Goal: Submit feedback/report problem: Provide input to the site owners about the experience or issues

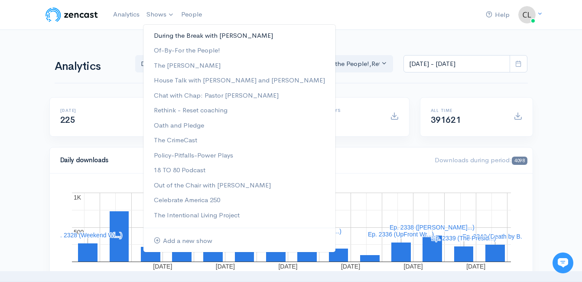
click at [159, 34] on link "During the Break with [PERSON_NAME]" at bounding box center [240, 35] width 192 height 15
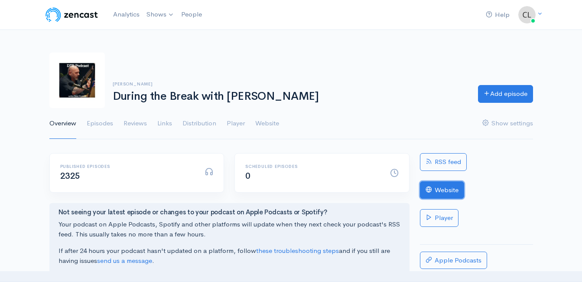
click at [458, 193] on link "Website" at bounding box center [442, 190] width 44 height 18
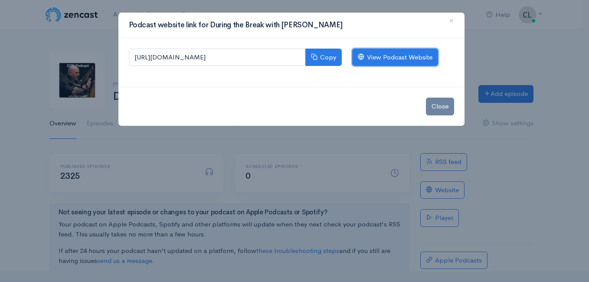
click at [412, 59] on link "View Podcast Website" at bounding box center [395, 58] width 86 height 18
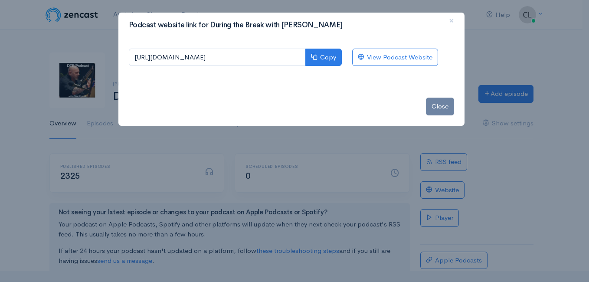
drag, startPoint x: 103, startPoint y: 37, endPoint x: 111, endPoint y: 32, distance: 10.0
click at [104, 37] on div "Podcast website link for During the Break with Clint Powell × https://during-th…" at bounding box center [294, 141] width 589 height 282
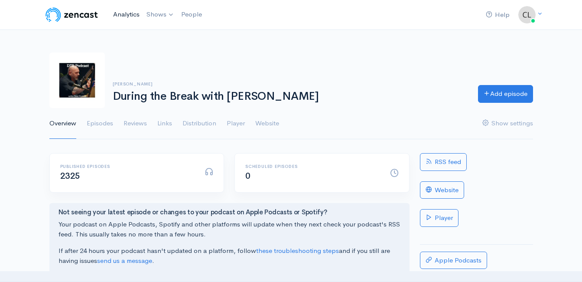
click at [128, 18] on link "Analytics" at bounding box center [126, 14] width 33 height 19
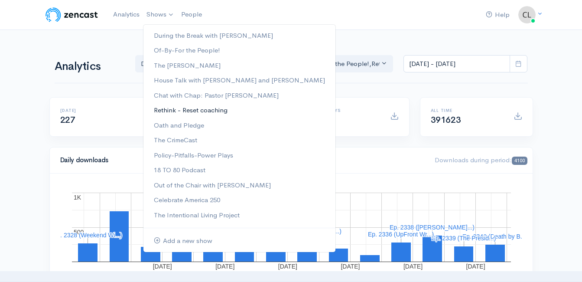
click at [170, 114] on link "Rethink - Reset coaching" at bounding box center [240, 110] width 192 height 15
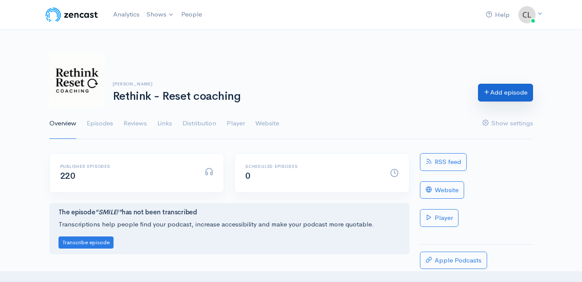
click at [501, 95] on link "Add episode" at bounding box center [505, 93] width 55 height 18
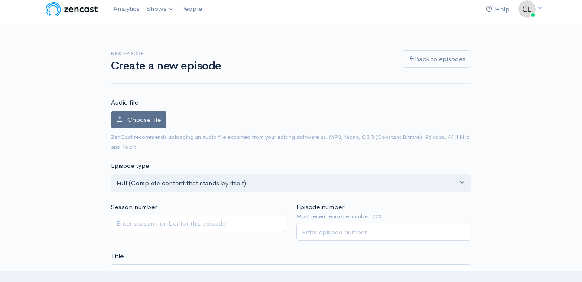
click at [147, 124] on label "Choose file" at bounding box center [139, 120] width 56 height 18
click at [0, 0] on input "Choose file" at bounding box center [0, 0] width 0 height 0
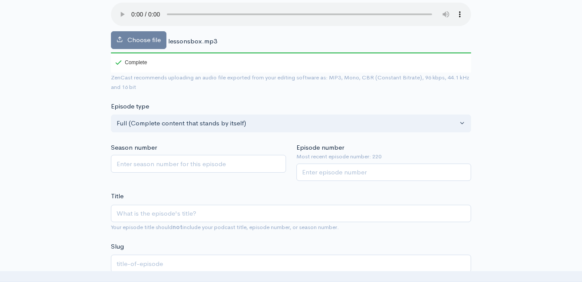
scroll to position [136, 0]
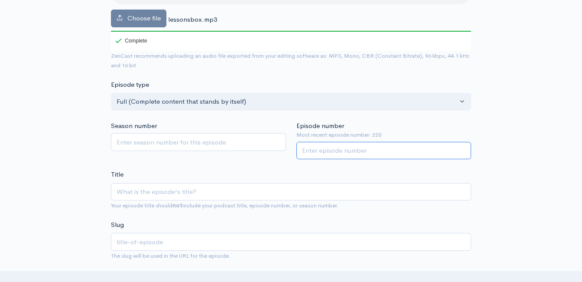
click at [321, 153] on input "Episode number" at bounding box center [384, 151] width 175 height 18
type input "221"
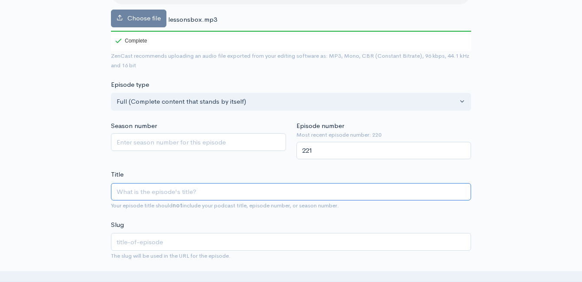
click at [295, 197] on input "Title" at bounding box center [291, 192] width 360 height 18
type input "L"
type input "l"
type input "Le"
type input "le"
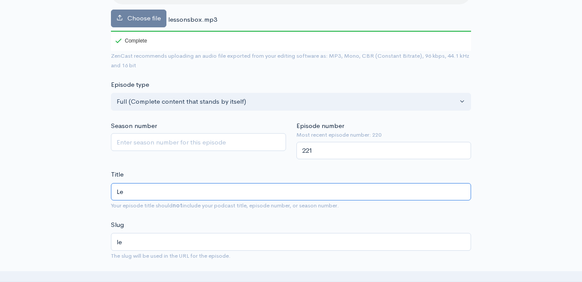
type input "Les"
type input "les"
type input "Less"
type input "less"
type input "Lesson"
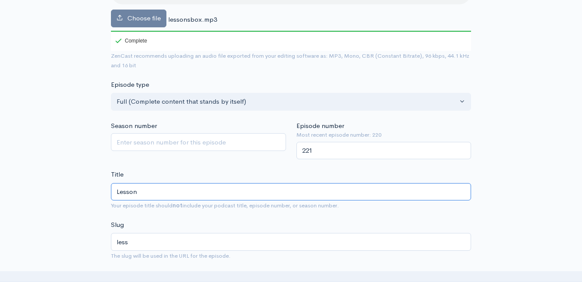
type input "lesson"
type input "Lessons"
type input "lessons"
type input "Lessons f"
type input "lessons-f"
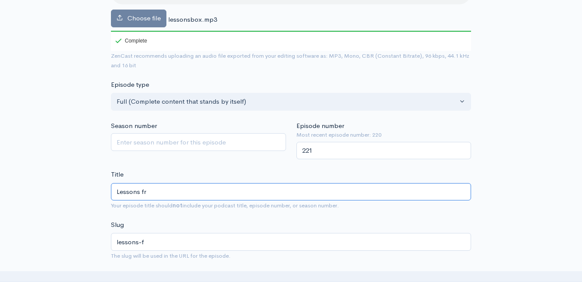
type input "Lessons fro"
type input "lessons-fro"
type input "Lessons fro L"
type input "lessons-fro-l"
type input "Lessons fro"
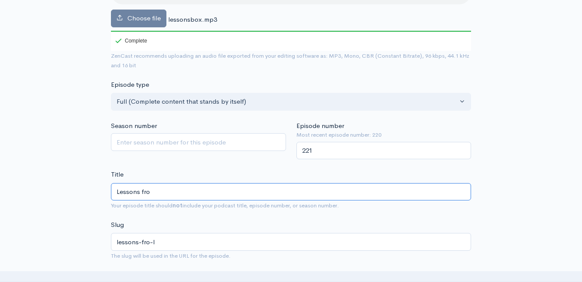
type input "lessons-fro"
type input "Lessons fr"
type input "lessons-fr"
type input "Lessons f"
type input "lessons-f"
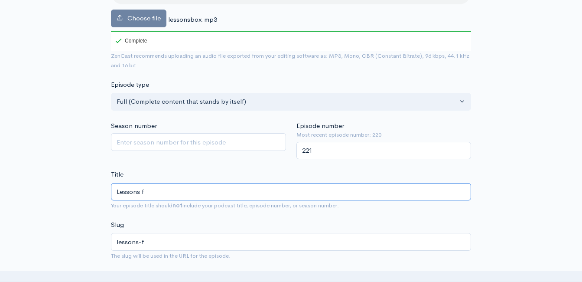
type input "Lessons fo"
type input "lessons-fo"
type input "Lessons for"
type input "lessons-for"
type input "Lessons for L"
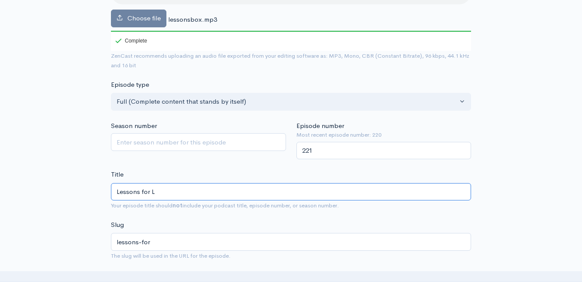
type input "lessons-for-l"
type input "Lessons for Li"
type input "lessons-for-li"
type input "Lessons for Lif"
type input "lessons-for-lif"
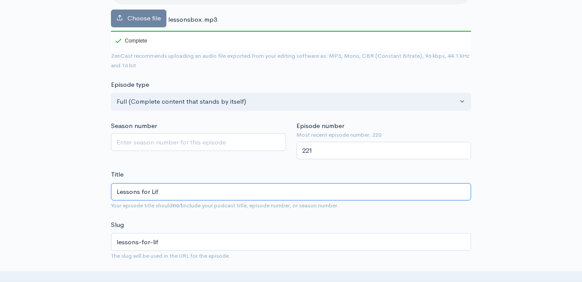
type input "Lessons for Life"
type input "lessons-for-life"
type input "Lessons for Life a"
type input "lessons-for-life-a"
type input "Lessons for Life and"
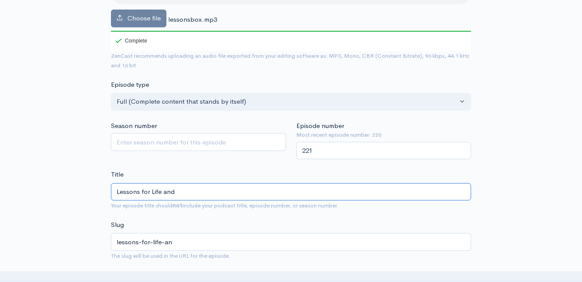
type input "lessons-for-life-and"
type input "Lessons for Life and B"
type input "lessons-for-life-and-b"
type input "Lessons for Life and Bus"
type input "lessons-for-life-and-bus"
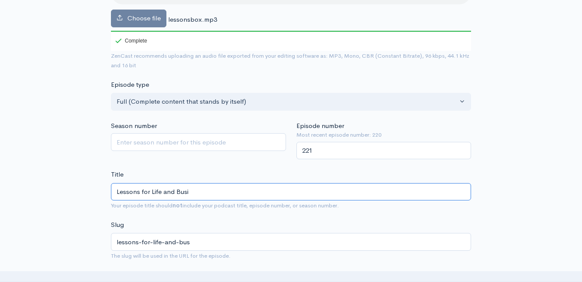
type input "Lessons for Life and Busin"
type input "lessons-for-life-and-busin"
type input "Lessons for Life and Busine"
type input "lessons-for-life-and-busine"
type input "Lessons for Life and Busines"
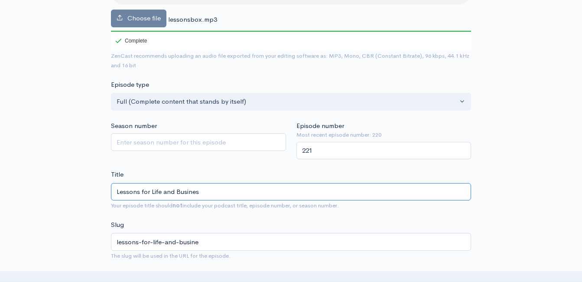
type input "lessons-for-life-and-busines"
type input "Lessons for Life and Business"
type input "lessons-for-life-and-business"
type input "Lessons for Life and Business v"
type input "lessons-for-life-and-business-v"
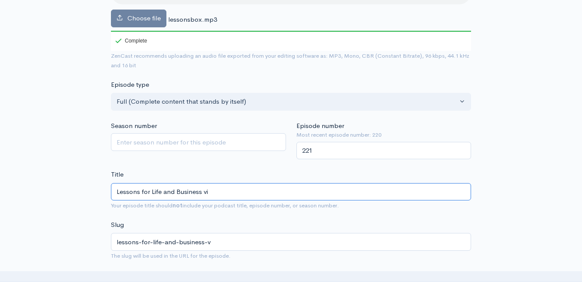
type input "Lessons for Life and Business via"
type input "lessons-for-life-and-business-via"
type input "Lessons for Life and Business via B"
type input "lessons-for-life-and-business-via-b"
type input "Lessons for Life and Business via Box"
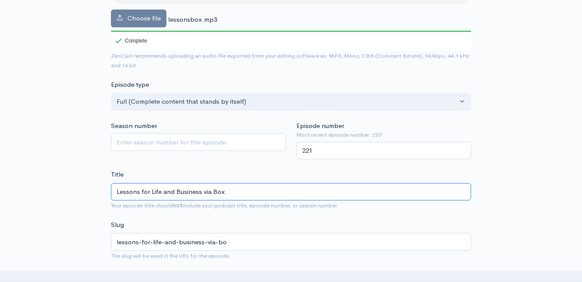
type input "lessons-for-life-and-business-via-box"
type input "Lessons for Life and Business via Boxin"
type input "lessons-for-life-and-business-via-boxin"
type input "Lessons for Life and Business via Boxing"
type input "lessons-for-life-and-business-via-boxing"
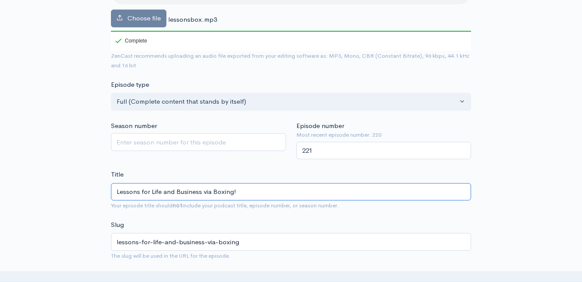
click at [210, 186] on input "Lessons for Life and Business via Boxing!" at bounding box center [291, 192] width 360 height 18
click at [211, 189] on input "Lessons for Life and Business via Boxing!" at bounding box center [291, 192] width 360 height 18
click at [211, 190] on input "Lessons for Life and Business via Boxing!" at bounding box center [291, 192] width 360 height 18
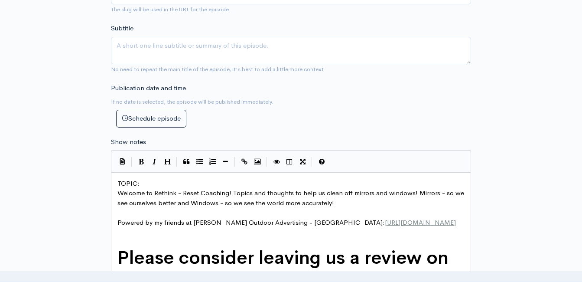
scroll to position [396, 0]
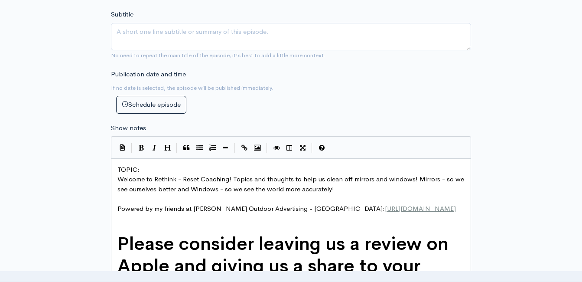
type input "Lessons for Life and Business via Boxing!"
click at [157, 169] on pre "TOPIC:" at bounding box center [294, 170] width 357 height 10
type textarea "​"
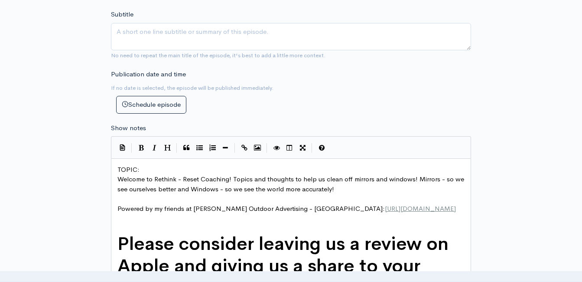
paste textarea
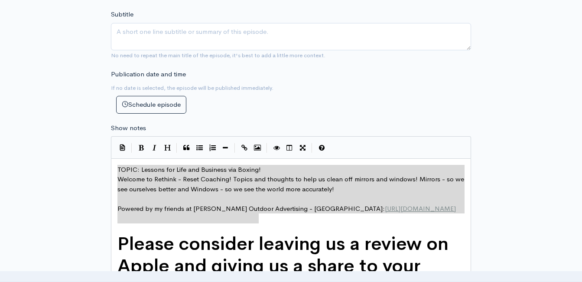
drag, startPoint x: 273, startPoint y: 218, endPoint x: 121, endPoint y: 160, distance: 163.2
click at [85, 169] on div "New episode Create a new episode Back to episodes Audio file Choose file lesson…" at bounding box center [291, 152] width 494 height 1037
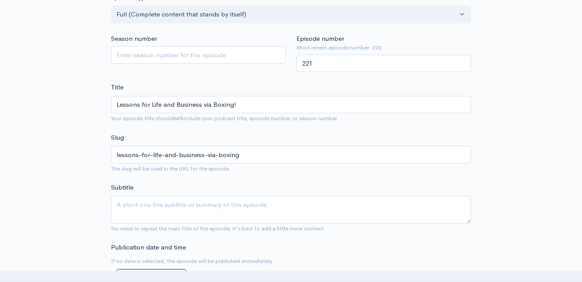
scroll to position [222, 0]
type textarea "TOPIC: Lessons for Life and Business via Boxing! Welcome to Rethink - Reset Coa…"
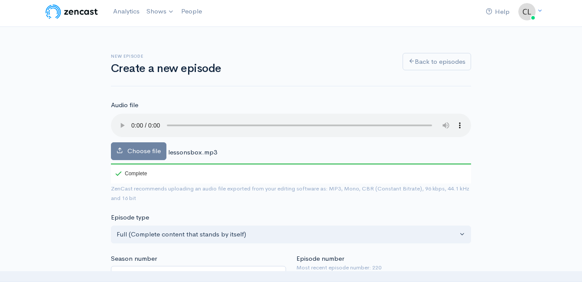
scroll to position [0, 0]
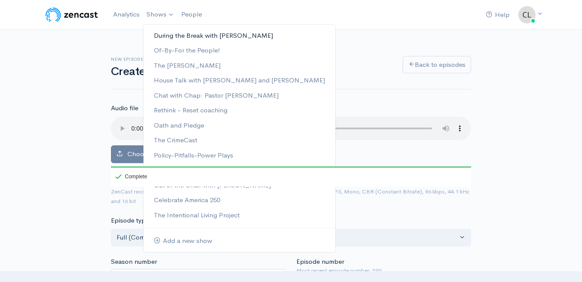
click at [166, 35] on link "During the Break with [PERSON_NAME]" at bounding box center [240, 35] width 192 height 15
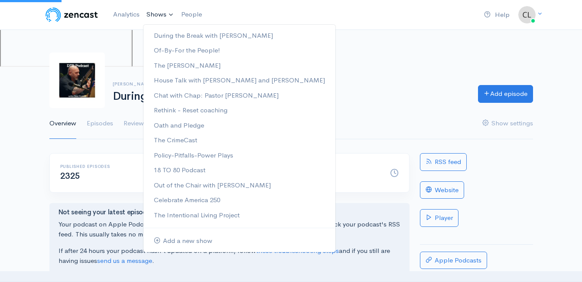
click at [164, 17] on link "Shows" at bounding box center [160, 14] width 35 height 19
click at [167, 50] on link "Of-By-For the People!" at bounding box center [240, 50] width 192 height 15
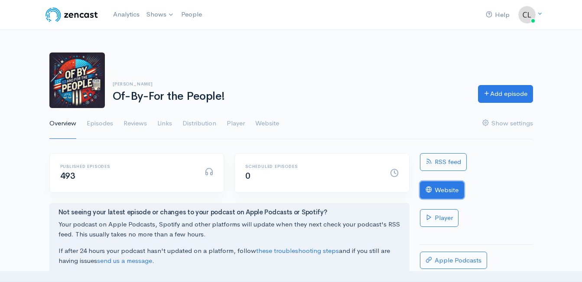
click at [450, 189] on link "Website" at bounding box center [442, 190] width 44 height 18
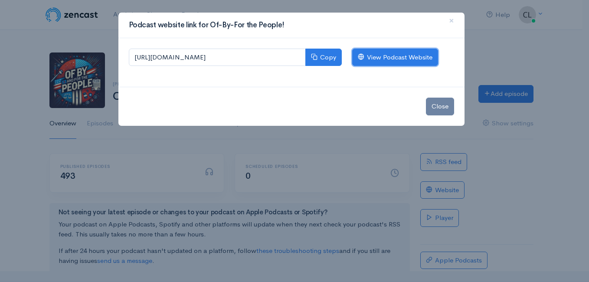
click at [391, 58] on link "View Podcast Website" at bounding box center [395, 58] width 86 height 18
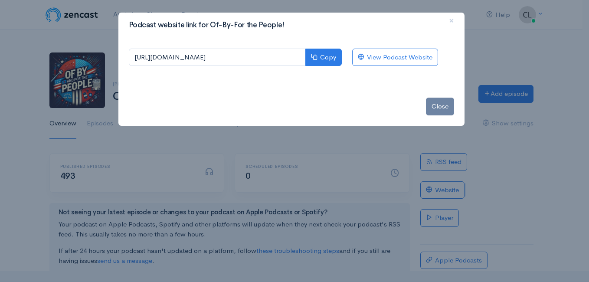
click at [111, 28] on div "Podcast website link for Of-By-For the People! × https://of-by-for-the-people.z…" at bounding box center [294, 141] width 589 height 282
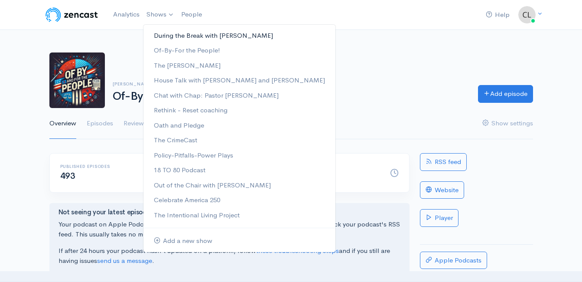
click at [162, 34] on link "During the Break with [PERSON_NAME]" at bounding box center [240, 35] width 192 height 15
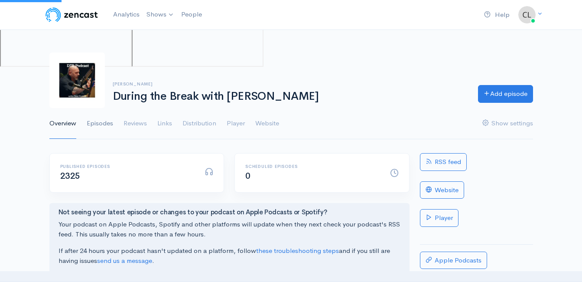
click at [106, 124] on link "Episodes" at bounding box center [100, 123] width 26 height 31
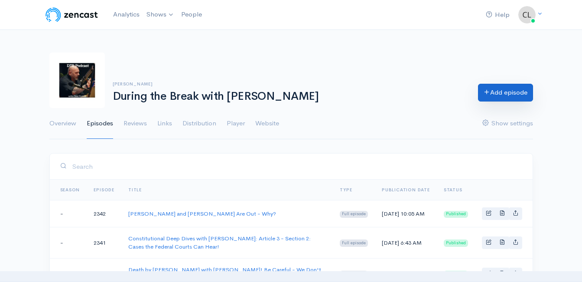
click at [497, 91] on link "Add episode" at bounding box center [505, 93] width 55 height 18
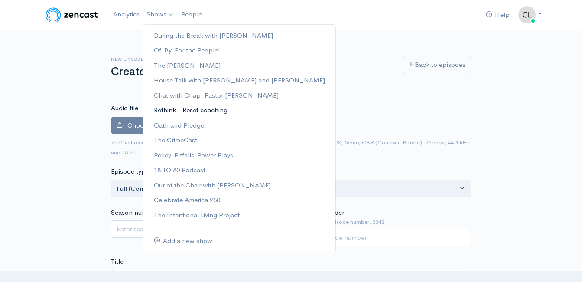
click at [172, 109] on link "Rethink - Reset coaching" at bounding box center [240, 110] width 192 height 15
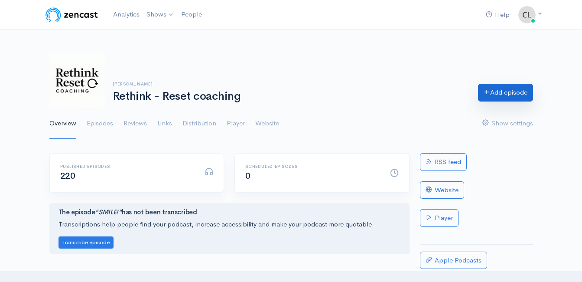
click at [497, 91] on link "Add episode" at bounding box center [505, 93] width 55 height 18
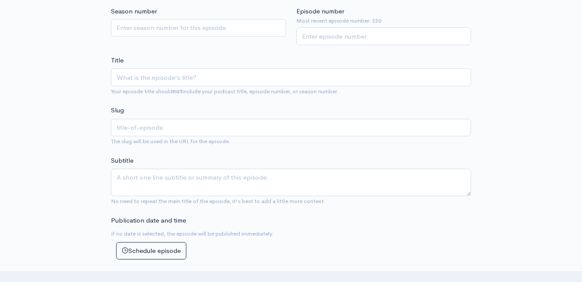
scroll to position [173, 0]
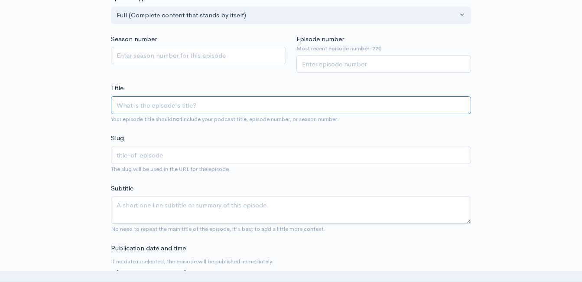
click at [230, 103] on input "Title" at bounding box center [291, 105] width 360 height 18
type input "L"
type input "l"
type input "Le"
type input "le"
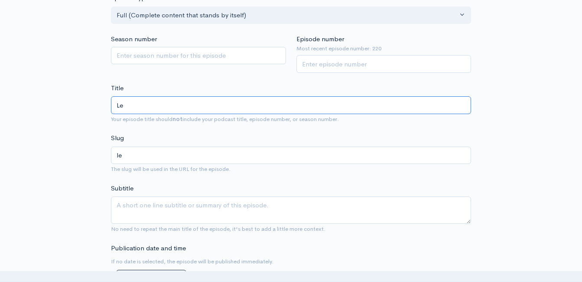
type input "Les"
type input "les"
type input "Less"
type input "less"
type input "Lesson"
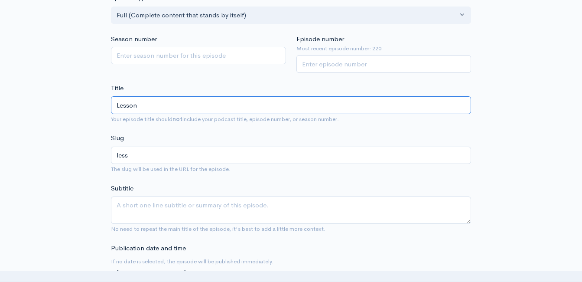
type input "lesson"
type input "Lessons"
type input "lessons"
type input "L"
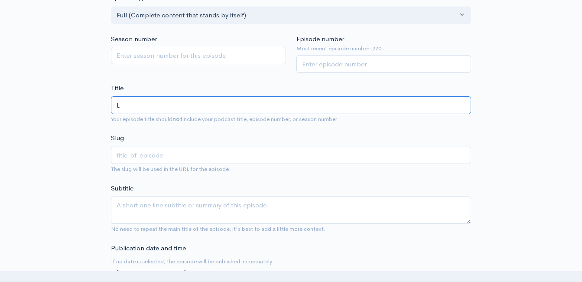
type input "l"
type input "Le"
type input "le"
type input "Les"
type input "les"
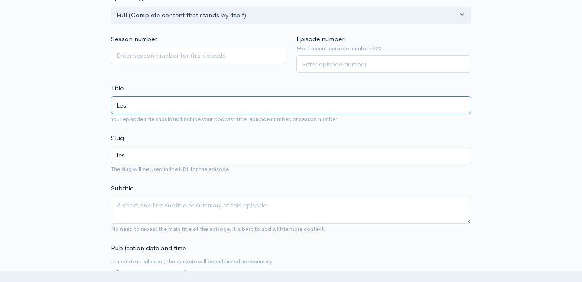
type input "Less"
type input "less"
type input "Lesson"
type input "lesson"
type input "Lessons"
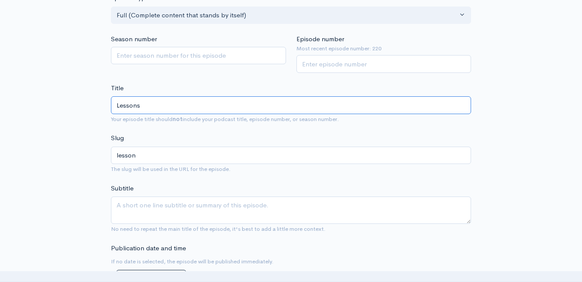
type input "lessons"
type input "L"
type input "B"
type input "b"
type input "Bus"
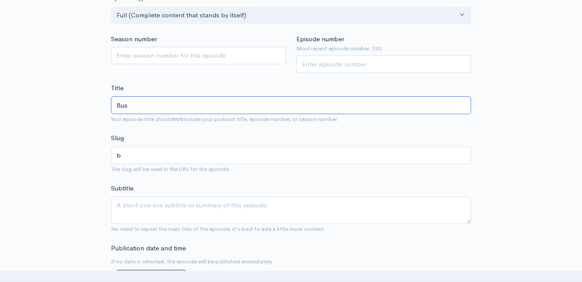
type input "bus"
type input "Busin"
type input "busin"
type input "Busine"
type input "busine"
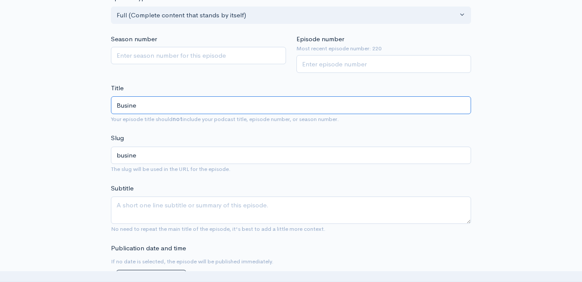
type input "Busines"
type input "busines"
type input "Business"
type input "business"
type input "Business an"
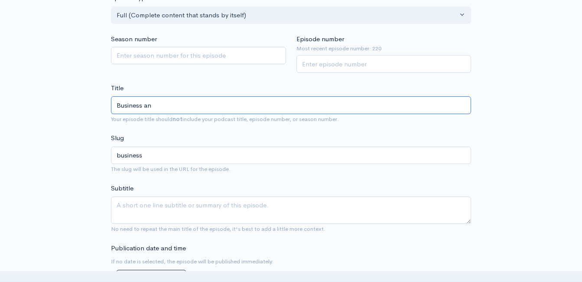
type input "business-an"
type input "Business and"
type input "business-and"
type input "Business and L"
type input "business-and-l"
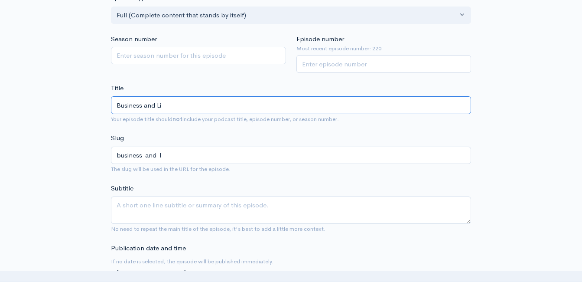
type input "Business and Lif"
type input "business-and-lif"
type input "Business and Life"
type input "business-and-life"
type input "Business and Life - L"
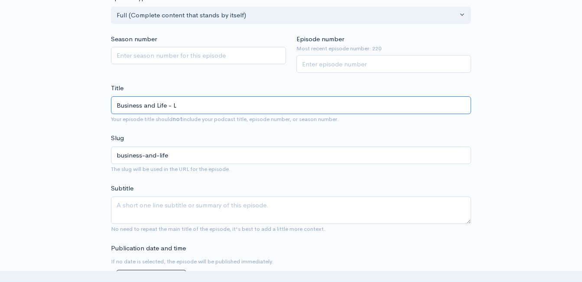
type input "business-and-life-l"
type input "Business and Life - Le"
type input "business-and-life-le"
type input "Business and Life - L"
type input "business-and-life-l"
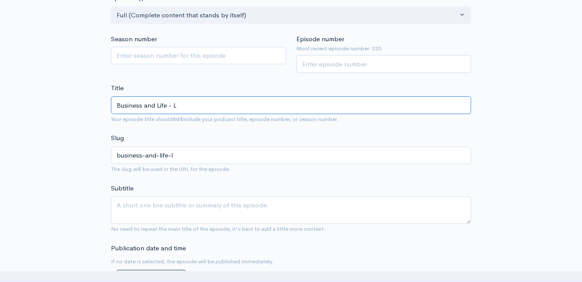
type input "Business and Life -"
type input "business-and-life"
type input "Business and Life: L"
type input "business-and-life-l"
type input "Business and Life: Le"
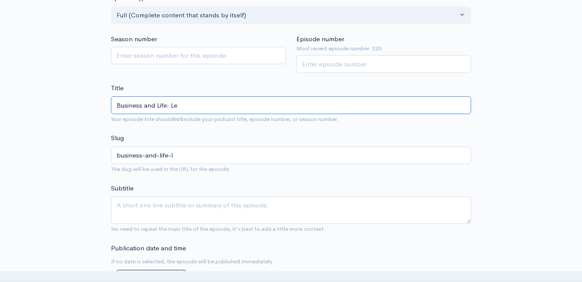
type input "business-and-life-le"
type input "Business and Life: Les"
type input "business-and-life-les"
type input "Business and Life: Less"
type input "business-and-life-less"
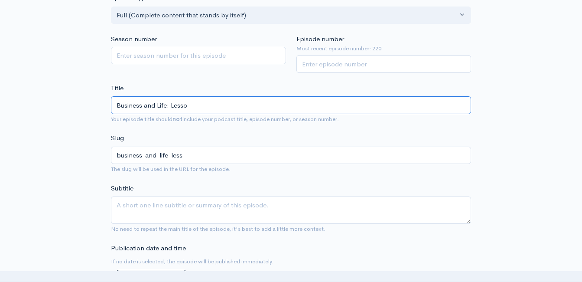
type input "Business and Life: Lesson"
type input "business-and-life-lesson"
type input "Business and Life: Lessons"
type input "business-and-life-lessons"
type input "Business and Life: Lessons v"
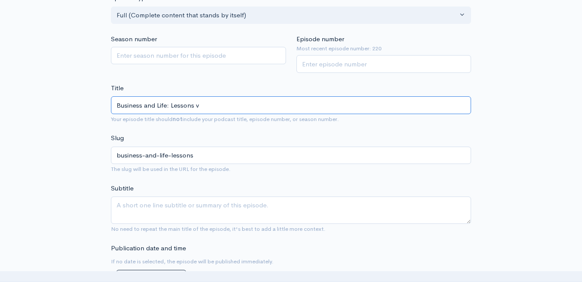
type input "business-and-life-lessons-v"
type input "Business and Life: Lessons vi"
type input "business-and-life-lessons-vi"
type input "Business and Life: Lessons via"
type input "business-and-life-lessons-via"
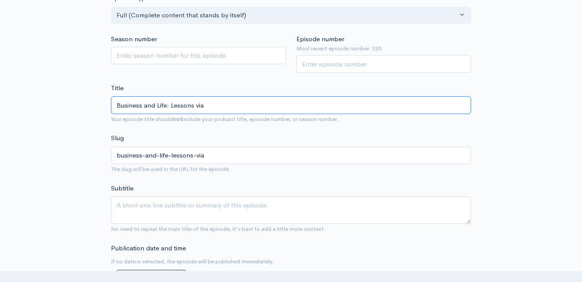
type input "Business and Life: Lessons via B"
type input "business-and-life-lessons-via-b"
type input "Business and Life: Lessons via Bo"
type input "business-and-life-lessons-via-bo"
type input "Business and Life: Lessons via Box"
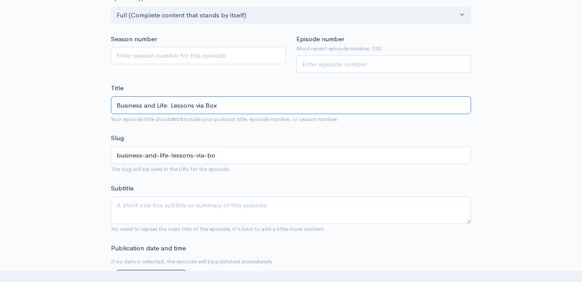
type input "business-and-life-lessons-via-box"
type input "Business and Life: Lessons via Boxin"
type input "business-and-life-lessons-via-boxin"
type input "Business and Life: Lessons via Boxing"
type input "business-and-life-lessons-via-boxing"
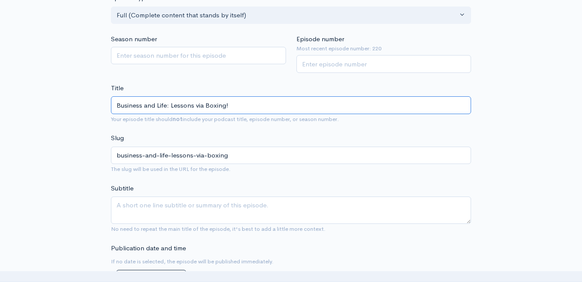
type input "Business and Life: Lessons via Boxing!"
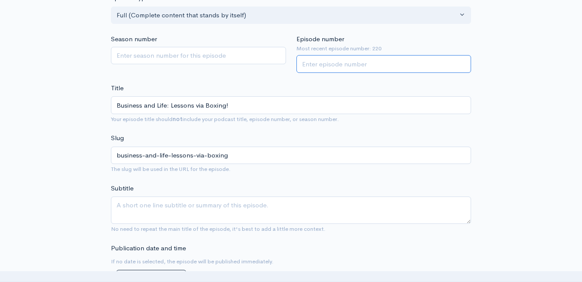
click at [315, 67] on input "Episode number" at bounding box center [384, 64] width 175 height 18
type input "221"
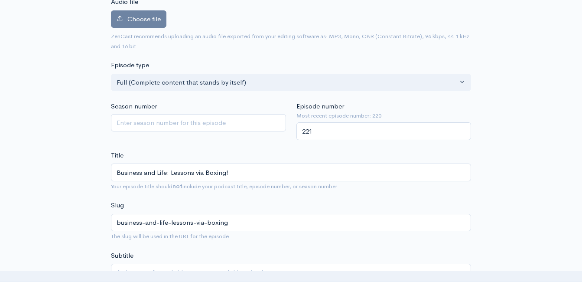
scroll to position [0, 0]
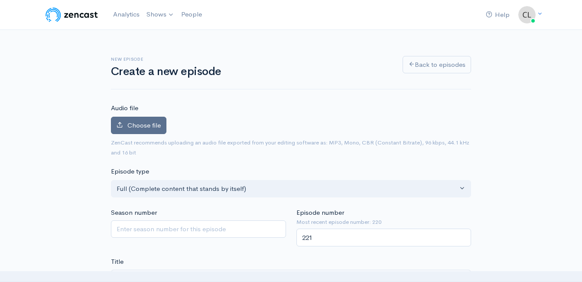
click at [133, 118] on label "Choose file" at bounding box center [139, 126] width 56 height 18
click at [0, 0] on input "Choose file" at bounding box center [0, 0] width 0 height 0
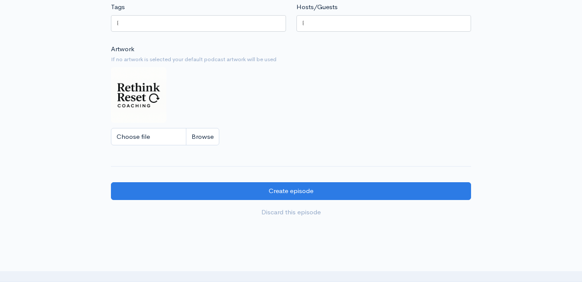
scroll to position [903, 0]
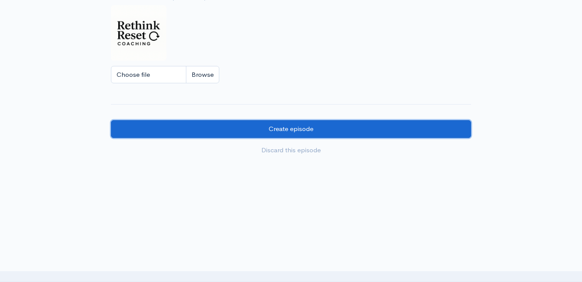
click at [231, 131] on input "Create episode" at bounding box center [291, 129] width 360 height 18
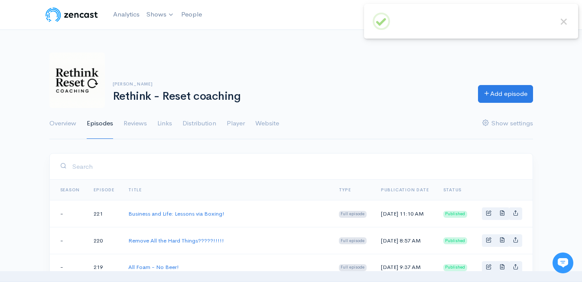
click at [567, 265] on icon at bounding box center [563, 263] width 10 height 10
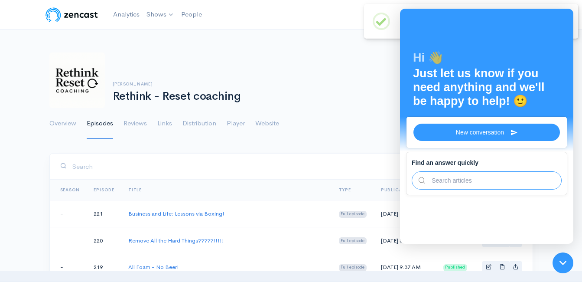
click at [491, 180] on input "text" at bounding box center [490, 180] width 130 height 17
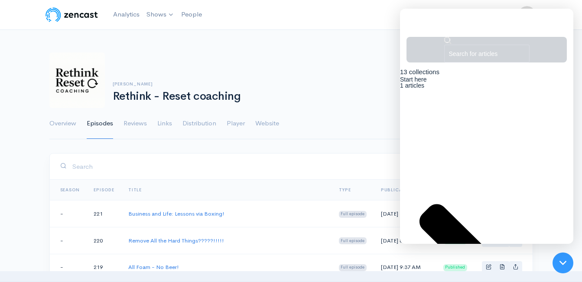
click at [481, 20] on div "Help" at bounding box center [495, 23] width 147 height 10
click at [482, 22] on div "Help" at bounding box center [495, 23] width 147 height 10
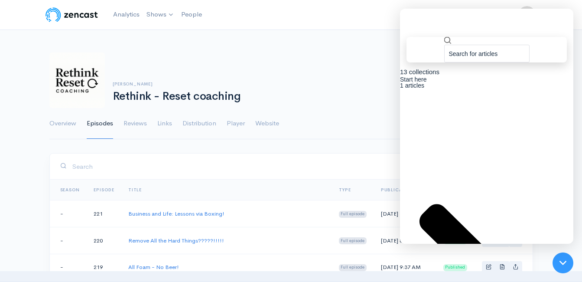
click at [462, 47] on input "text" at bounding box center [487, 54] width 85 height 18
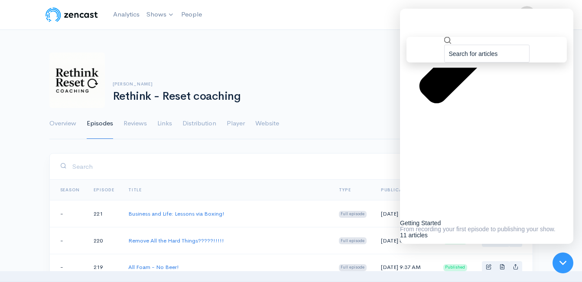
scroll to position [473, 0]
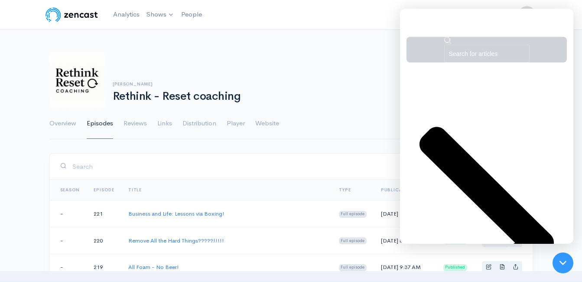
scroll to position [87, 0]
click at [416, 21] on icon at bounding box center [413, 23] width 9 height 9
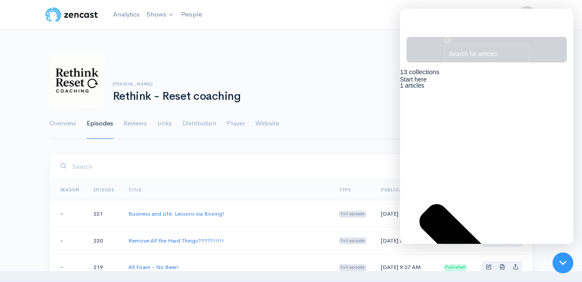
click at [382, 29] on nav "Help Notifications View all Your profile Team settings Default team Current Log…" at bounding box center [291, 15] width 582 height 30
click at [378, 28] on nav "Help Notifications View all Your profile Team settings Default team Current Log…" at bounding box center [291, 15] width 582 height 30
click at [409, 22] on div at bounding box center [413, 22] width 17 height 17
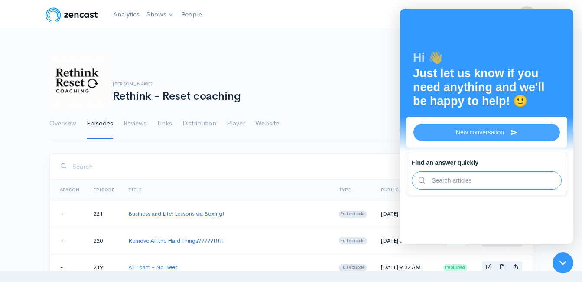
click at [484, 134] on span "New conversation" at bounding box center [480, 132] width 48 height 7
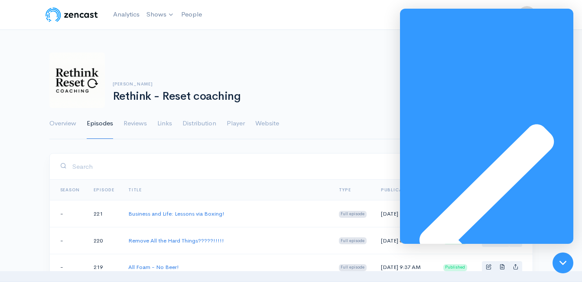
scroll to position [0, 0]
type textarea "none of my podcast zencast websites are opening - timing out and saying bad err…"
type textarea "no - you can send it to a rep"
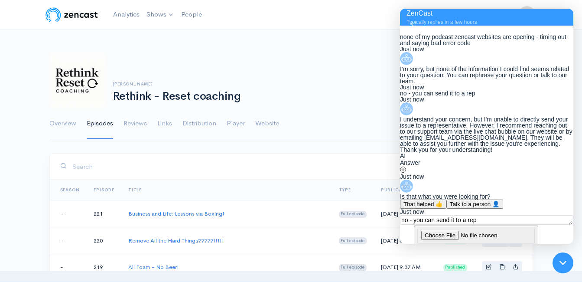
scroll to position [167, 0]
click at [458, 225] on textarea "no - you can send it to a rep" at bounding box center [486, 220] width 173 height 10
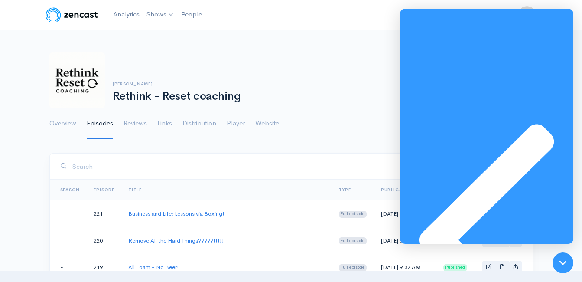
scroll to position [167, 0]
type textarea "how do i talk with a rep"
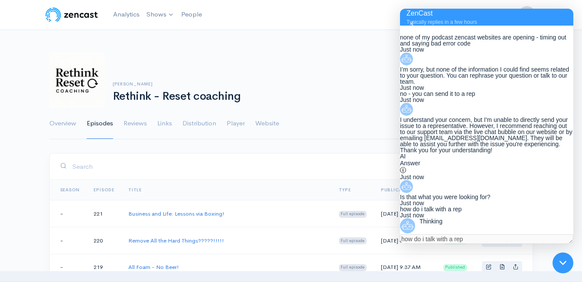
scroll to position [198, 0]
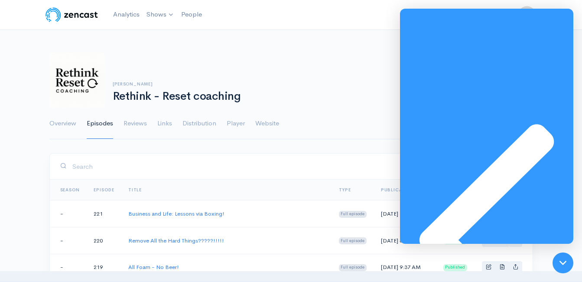
type textarea "none of my websites are working"
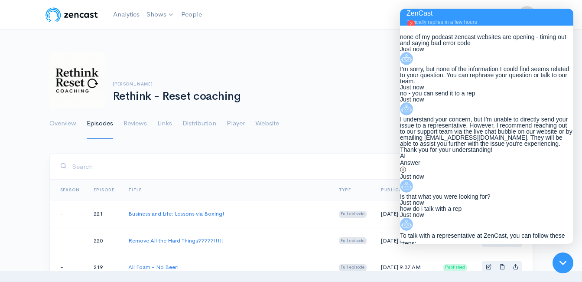
scroll to position [673, 0]
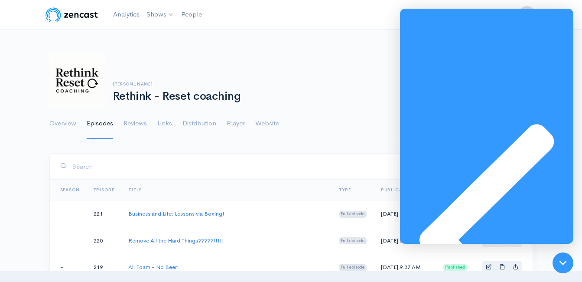
type textarea "i did - this is where it sent me"
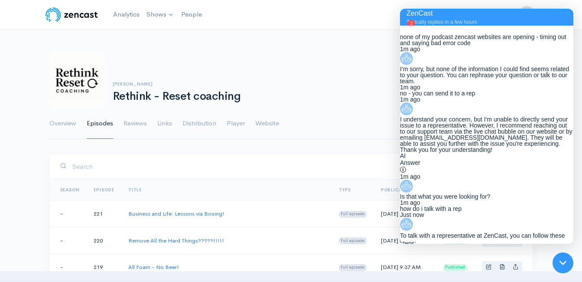
scroll to position [942, 0]
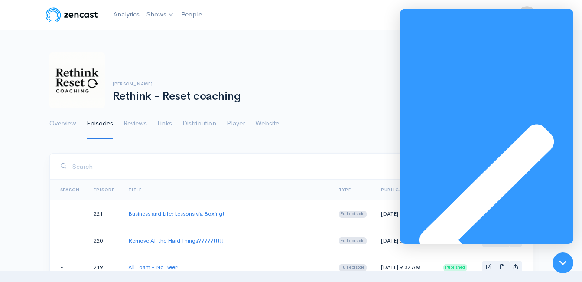
type textarea "done all that"
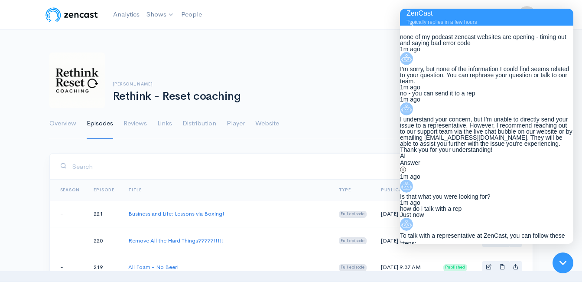
scroll to position [1044, 0]
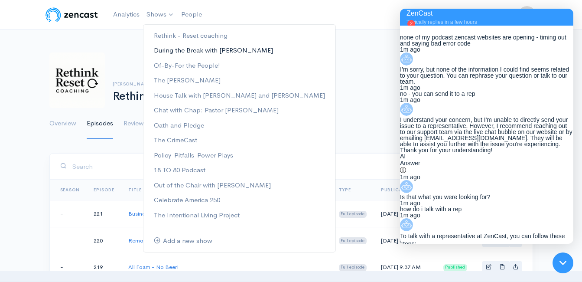
click at [163, 51] on link "During the Break with [PERSON_NAME]" at bounding box center [240, 50] width 192 height 15
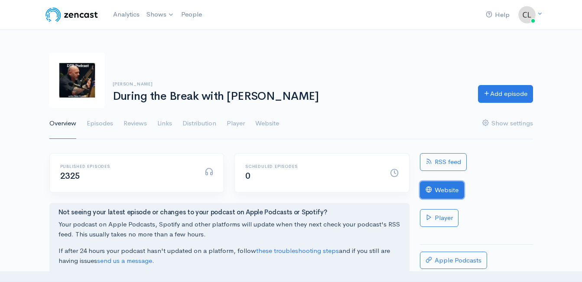
click at [445, 189] on link "Website" at bounding box center [442, 190] width 44 height 18
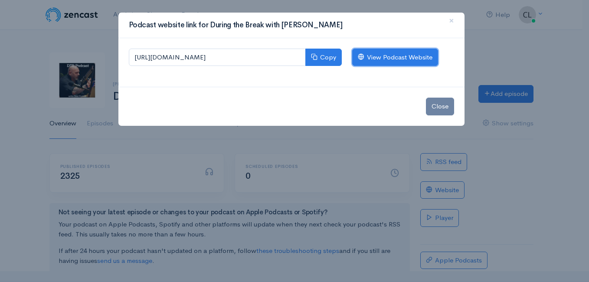
click at [380, 61] on link "View Podcast Website" at bounding box center [395, 58] width 86 height 18
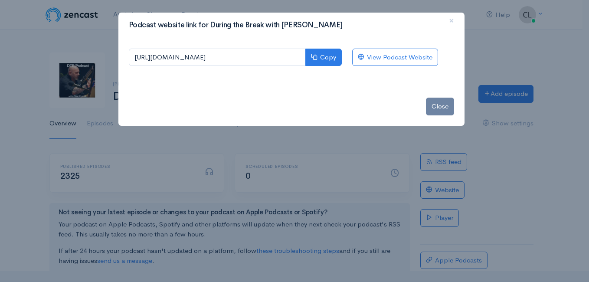
click at [107, 29] on div "Podcast website link for During the Break with Clint Powell × https://during-th…" at bounding box center [294, 141] width 589 height 282
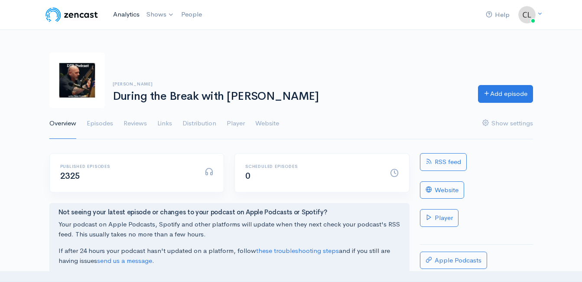
click at [127, 11] on link "Analytics" at bounding box center [126, 14] width 33 height 19
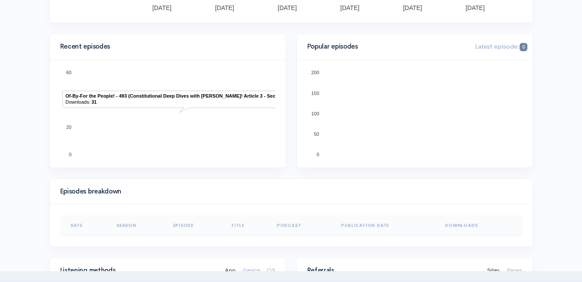
scroll to position [260, 0]
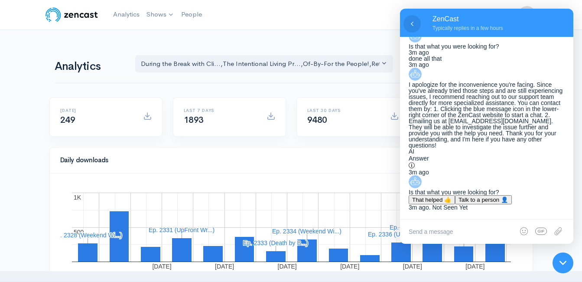
click at [408, 25] on icon at bounding box center [412, 24] width 9 height 9
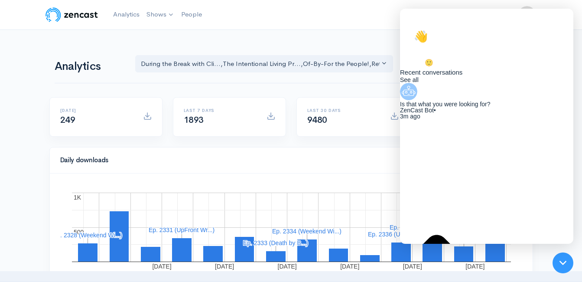
click at [563, 262] on icon at bounding box center [563, 262] width 7 height 7
